Goal: Navigation & Orientation: Find specific page/section

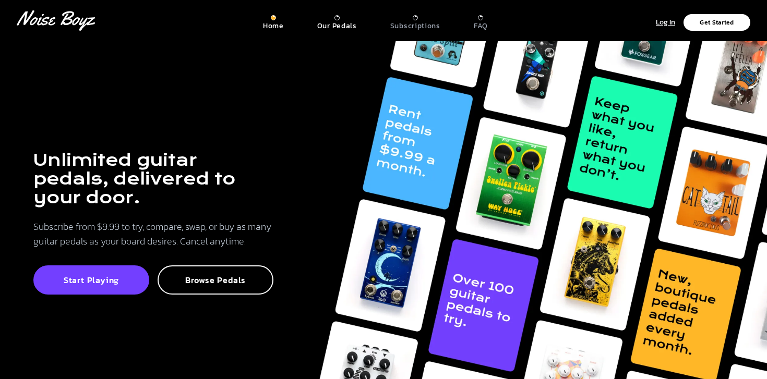
click at [341, 25] on p "Our Pedals" at bounding box center [337, 25] width 40 height 9
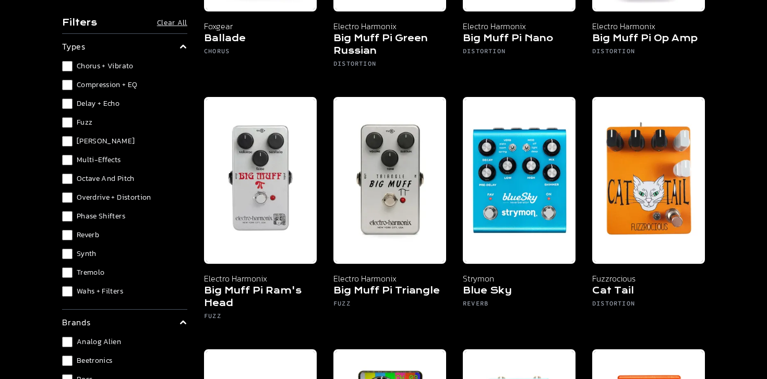
scroll to position [524, 0]
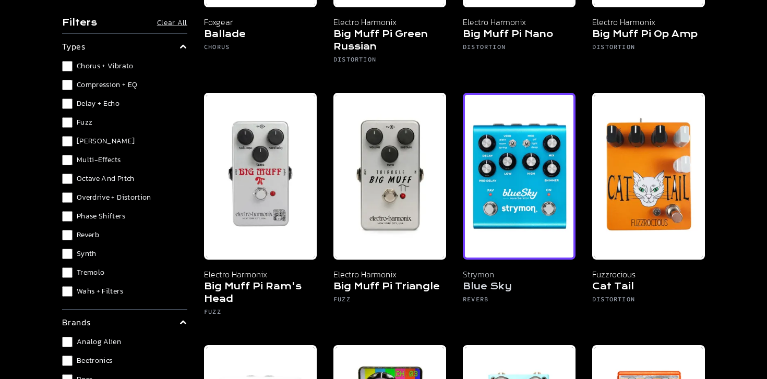
click at [535, 228] on img at bounding box center [519, 176] width 113 height 167
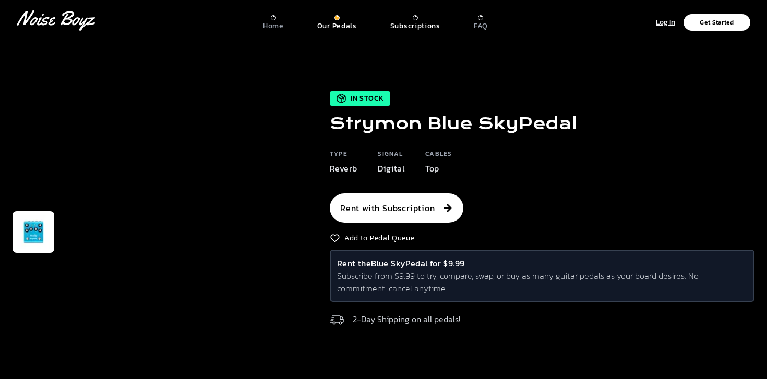
click at [417, 27] on p "Subscriptions" at bounding box center [415, 25] width 50 height 9
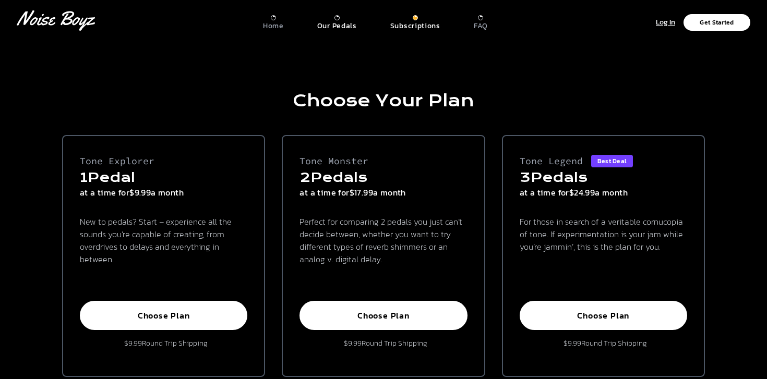
click at [338, 25] on p "Our Pedals" at bounding box center [337, 25] width 40 height 9
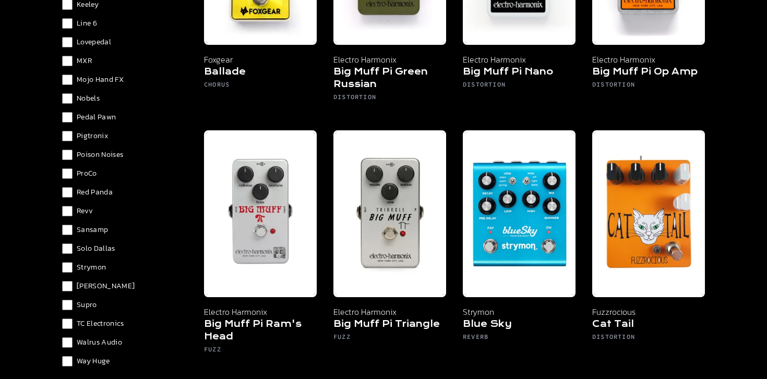
scroll to position [755, 0]
